Goal: Task Accomplishment & Management: Complete application form

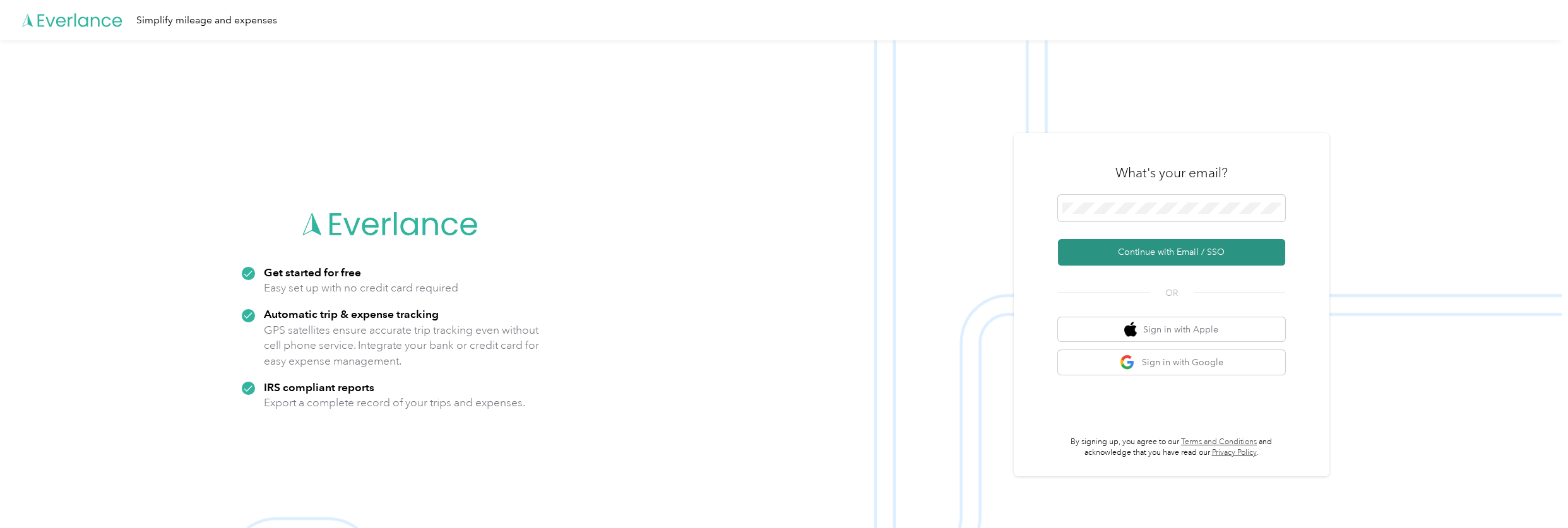
click at [1169, 252] on button "Continue with Email / SSO" at bounding box center [1172, 252] width 227 height 26
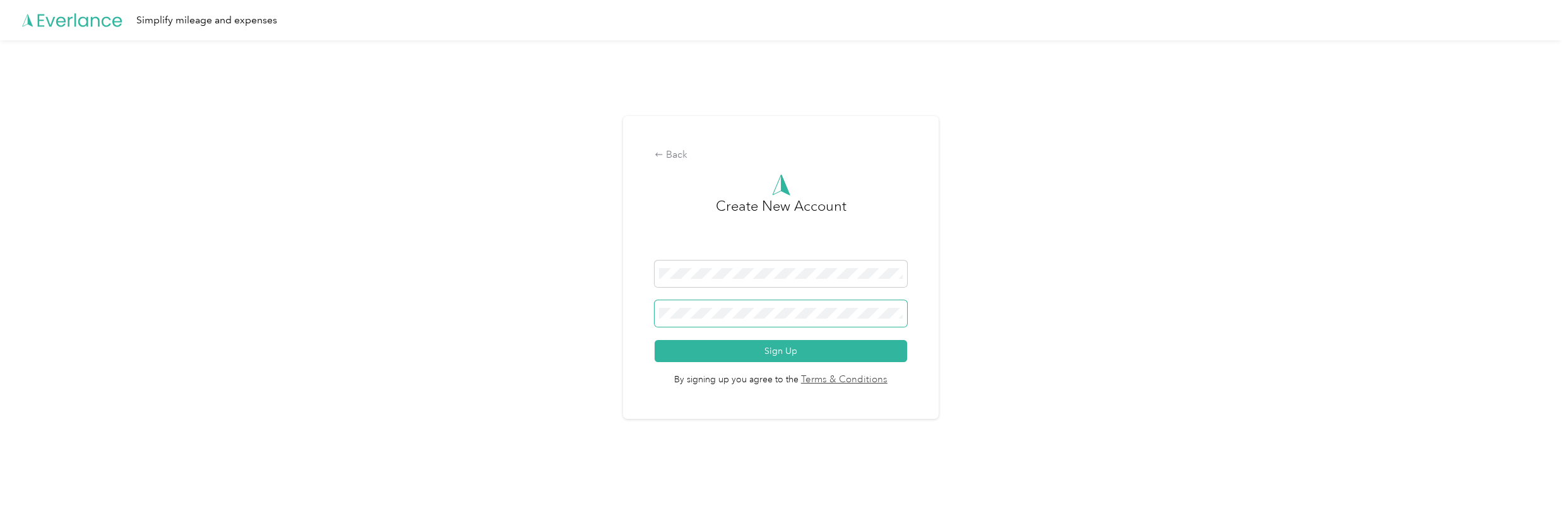
click at [655, 340] on button "Sign Up" at bounding box center [780, 351] width 252 height 22
